Goal: Task Accomplishment & Management: Use online tool/utility

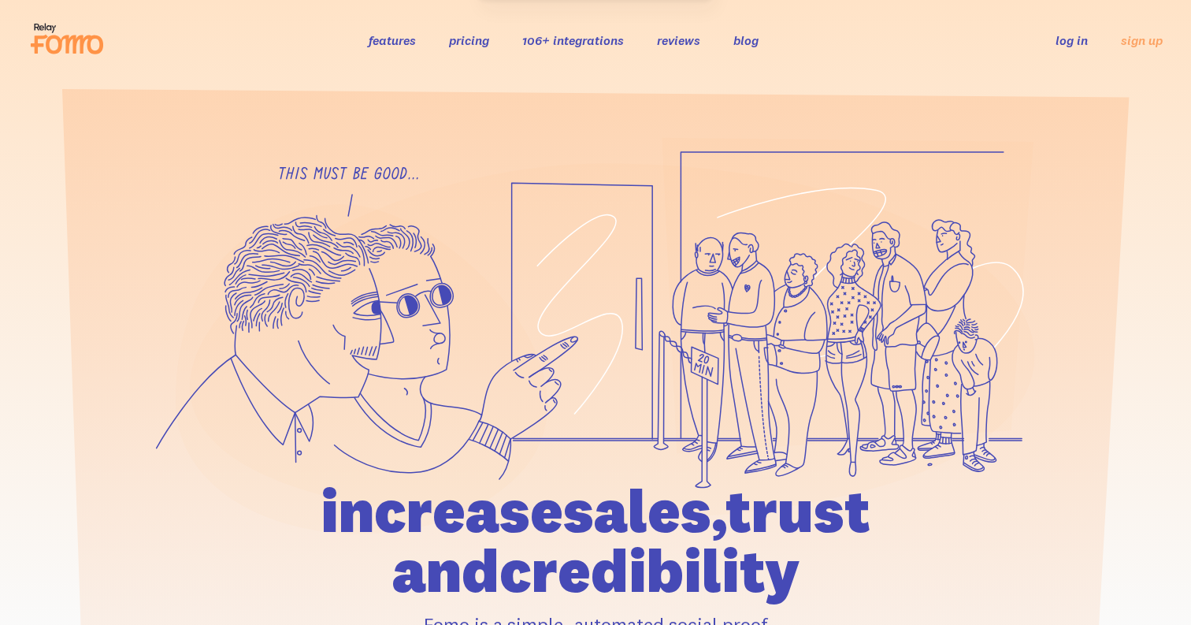
click at [1077, 40] on link "log in" at bounding box center [1072, 40] width 32 height 16
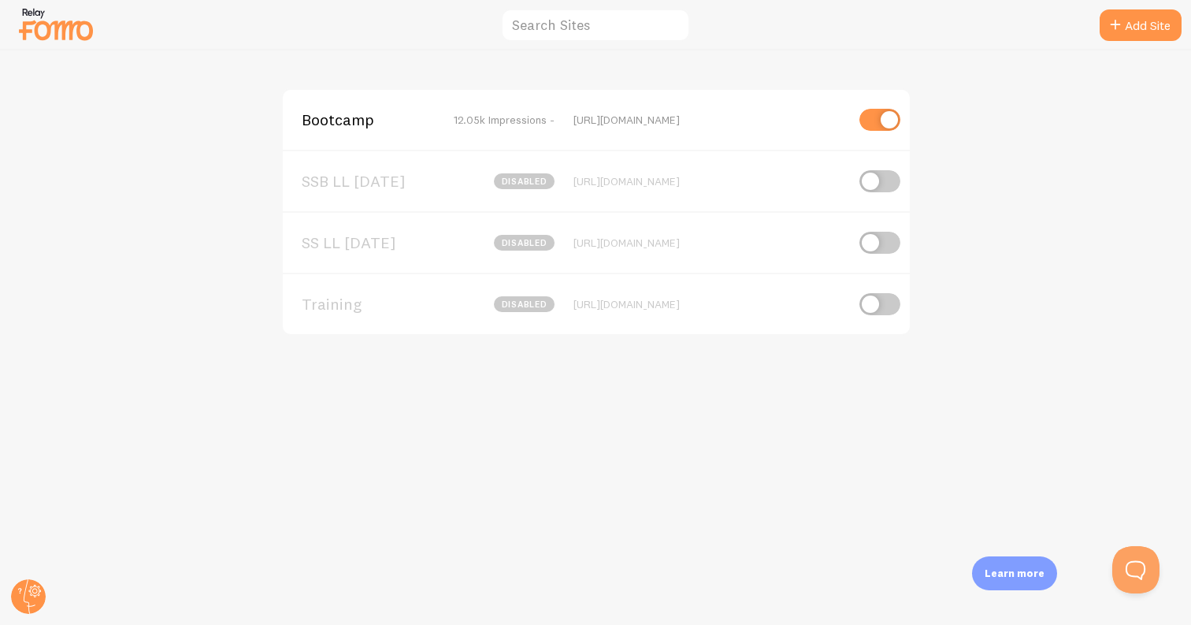
click at [384, 186] on span "SSB LL Sep '25" at bounding box center [365, 181] width 127 height 14
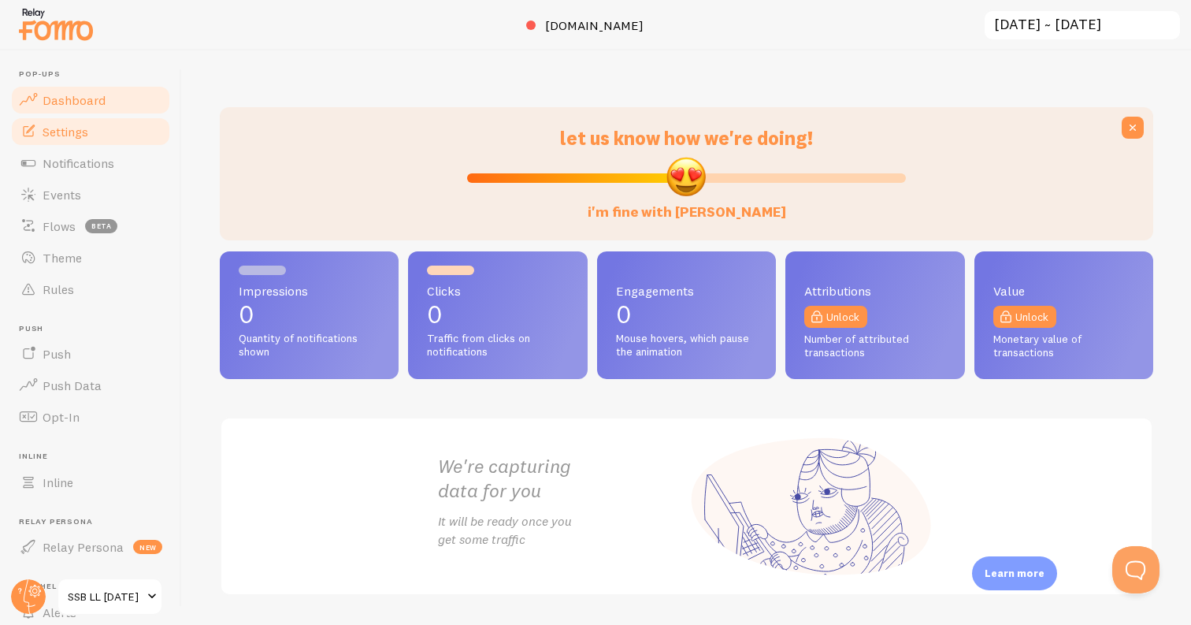
click at [46, 136] on span "Settings" at bounding box center [66, 132] width 46 height 16
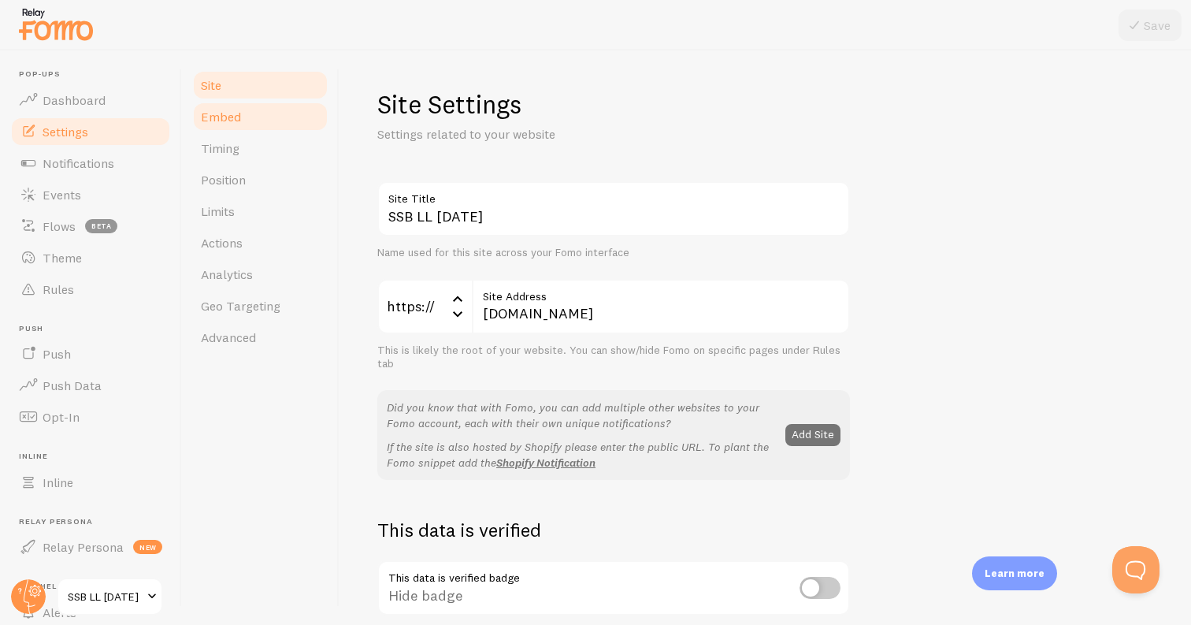
click at [275, 122] on link "Embed" at bounding box center [260, 117] width 138 height 32
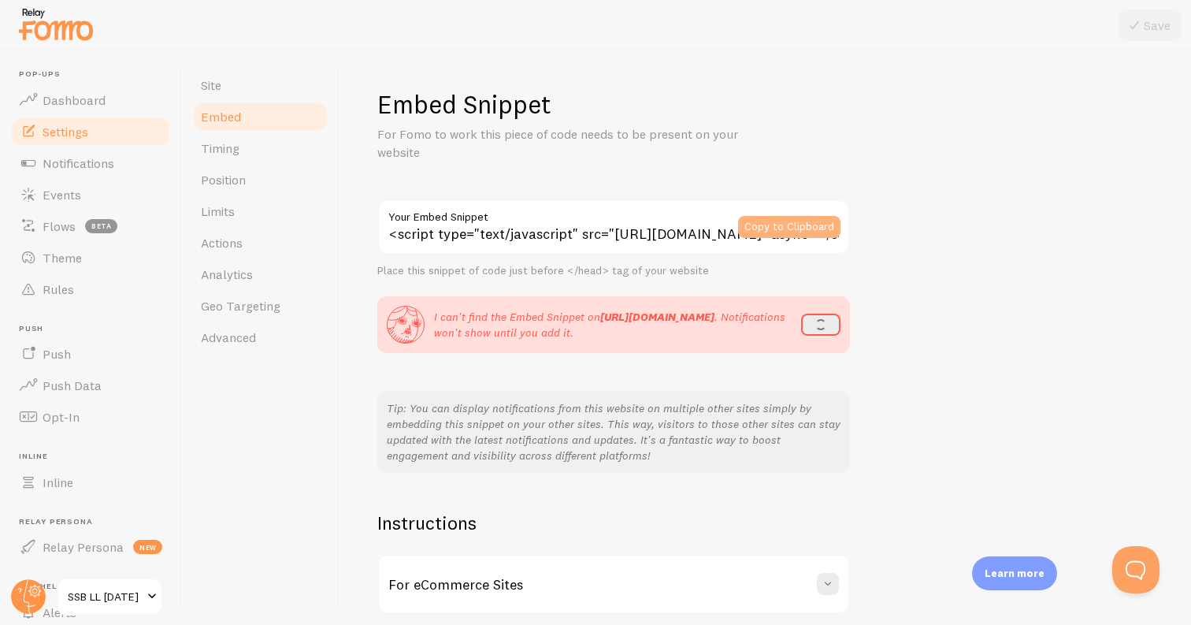
click at [784, 228] on button "Copy to Clipboard" at bounding box center [789, 227] width 102 height 22
